Goal: Navigation & Orientation: Go to known website

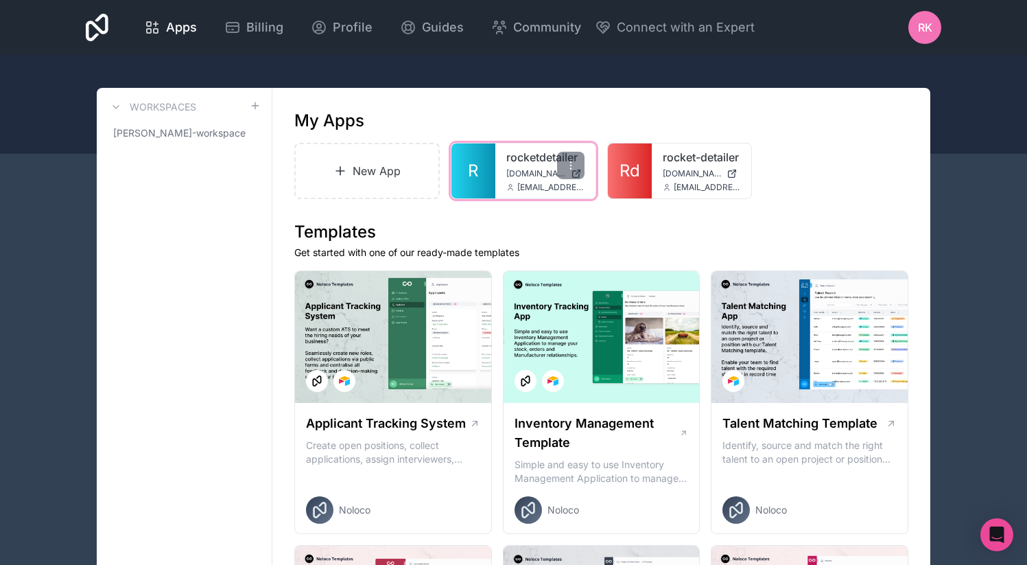
click at [503, 168] on div "rocketdetailer [DOMAIN_NAME] [EMAIL_ADDRESS][DOMAIN_NAME]" at bounding box center [546, 170] width 100 height 55
click at [523, 160] on link "rocketdetailer" at bounding box center [545, 157] width 78 height 16
click at [513, 176] on span "[DOMAIN_NAME]" at bounding box center [535, 173] width 59 height 11
click at [491, 163] on link "R" at bounding box center [474, 170] width 44 height 55
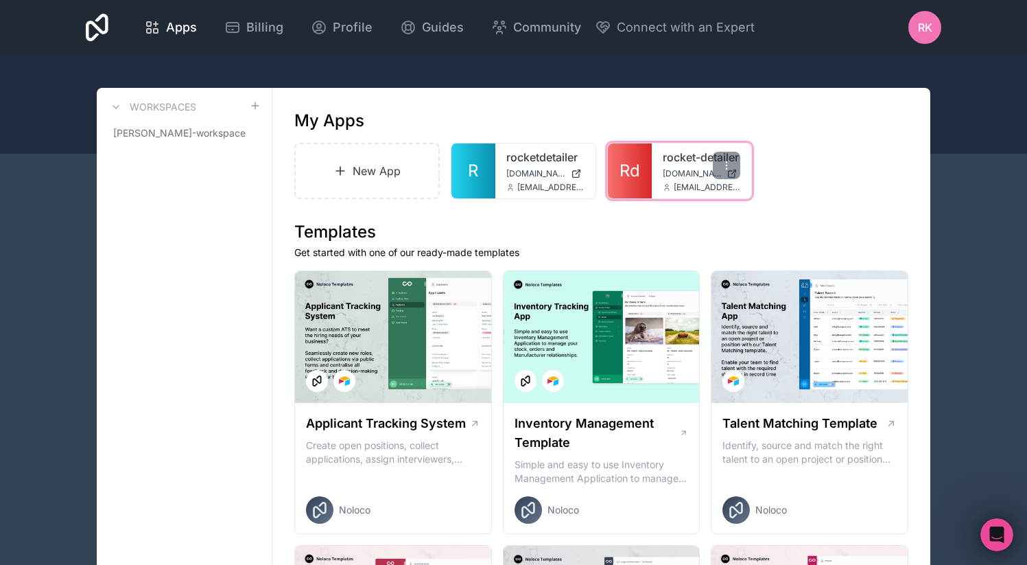
click at [688, 156] on link "rocket-detailer" at bounding box center [702, 157] width 78 height 16
